Goal: Task Accomplishment & Management: Use online tool/utility

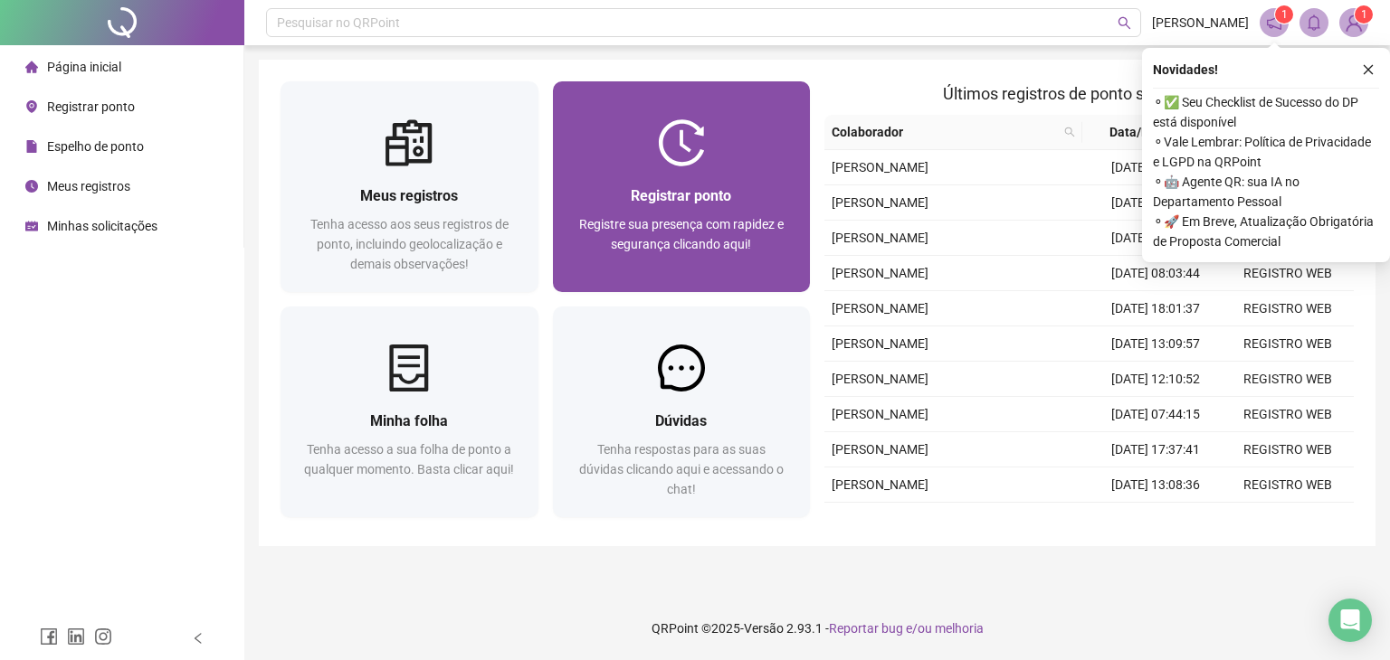
click at [732, 178] on div "Registrar ponto Registre sua presença com rapidez e segurança clicando aqui!" at bounding box center [682, 229] width 258 height 126
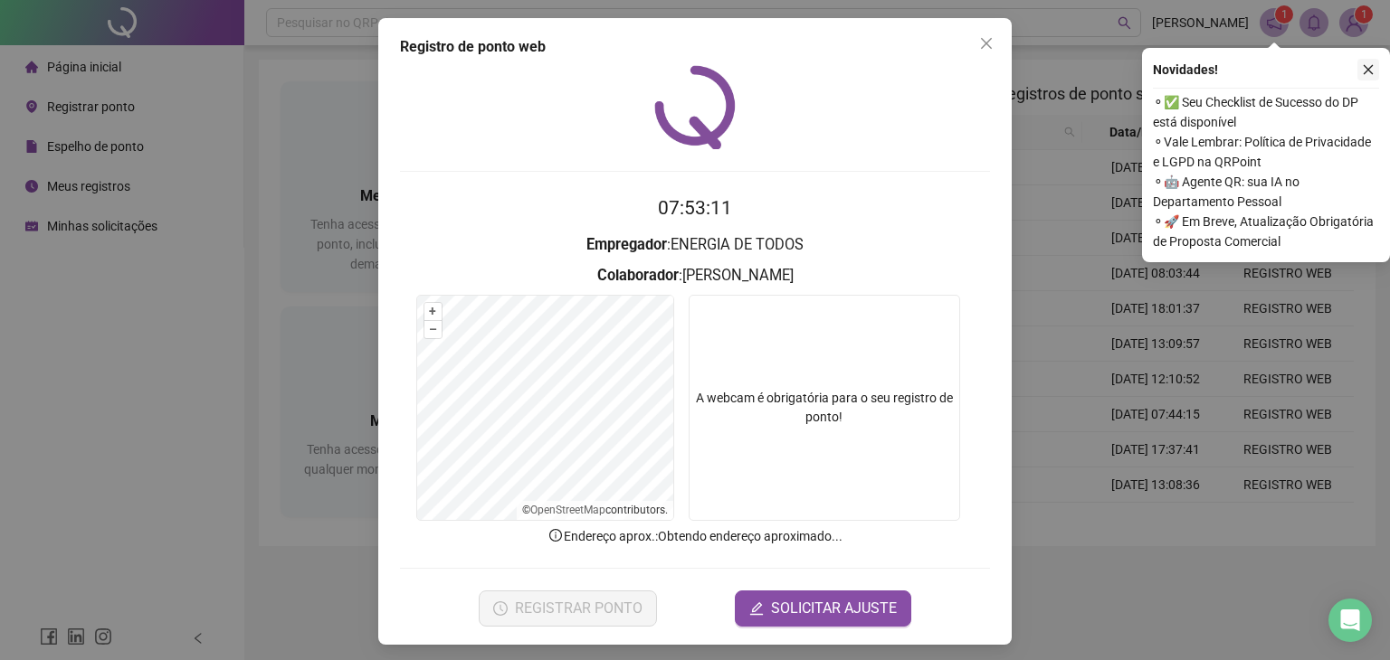
click at [1371, 70] on icon "close" at bounding box center [1368, 69] width 13 height 13
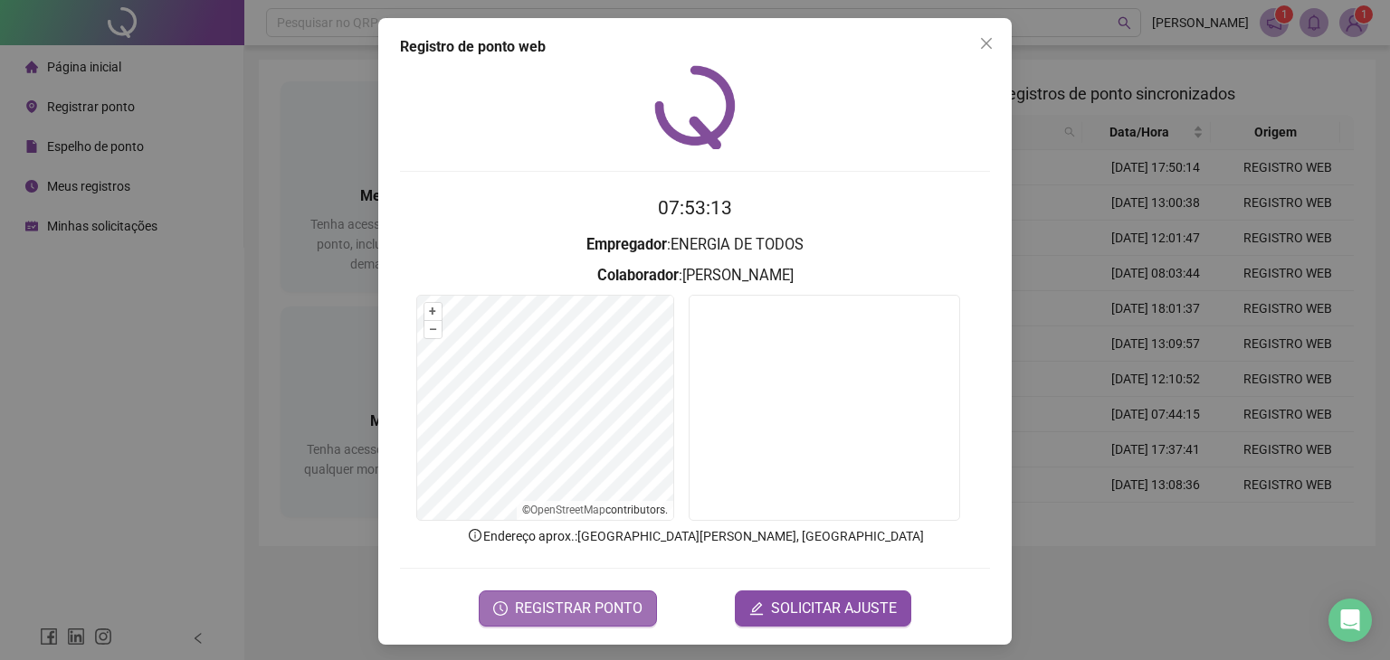
click at [602, 609] on span "REGISTRAR PONTO" at bounding box center [579, 609] width 128 height 22
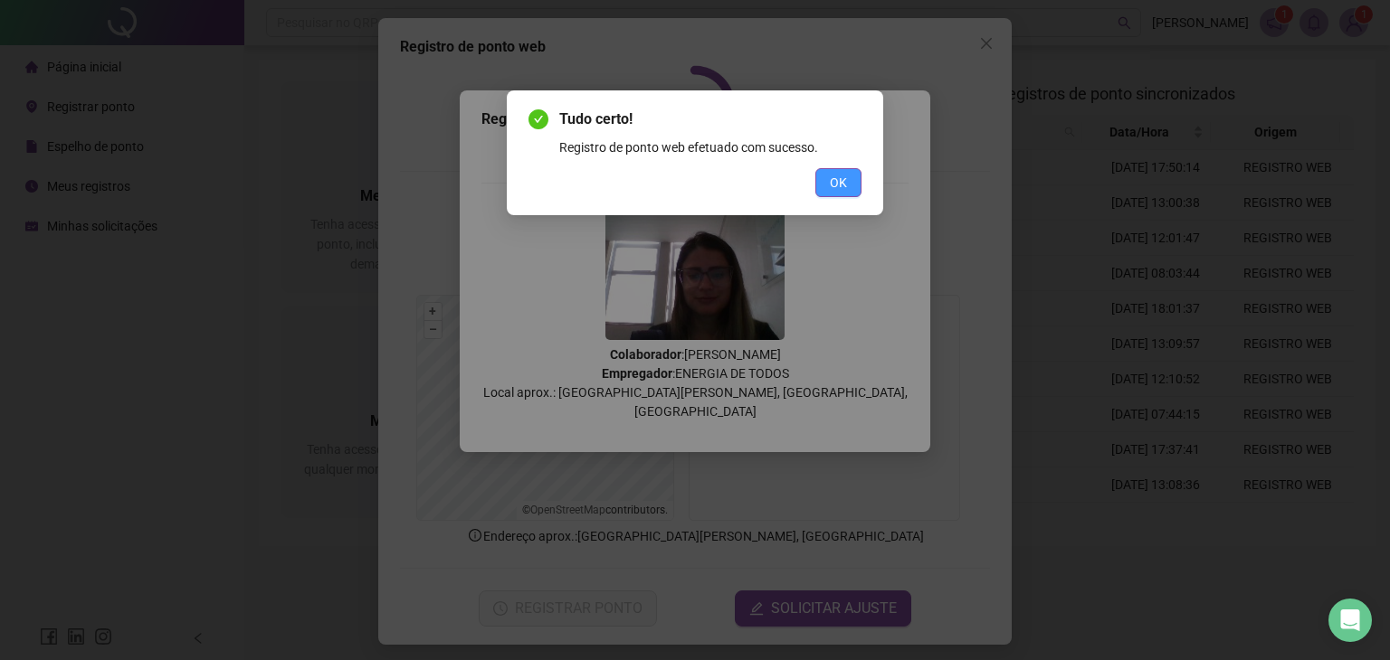
click at [853, 189] on button "OK" at bounding box center [838, 182] width 46 height 29
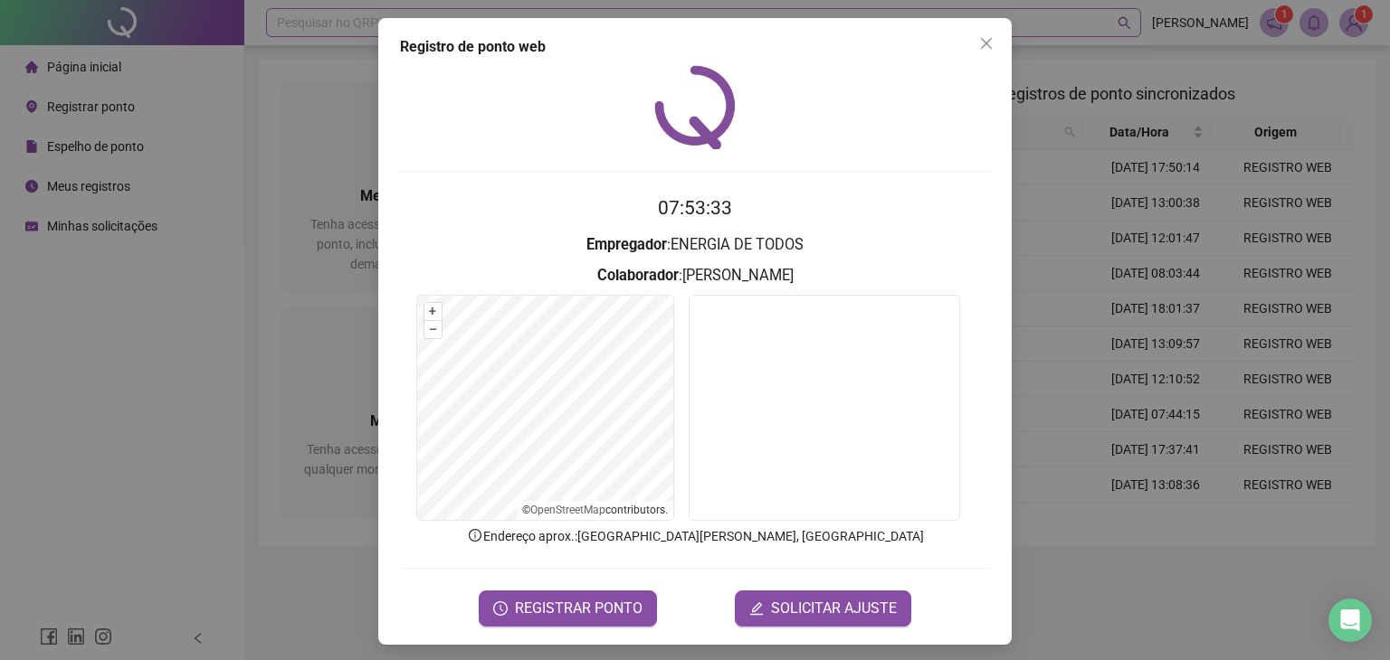
click at [981, 30] on button "Close" at bounding box center [986, 43] width 29 height 29
